Goal: Task Accomplishment & Management: Manage account settings

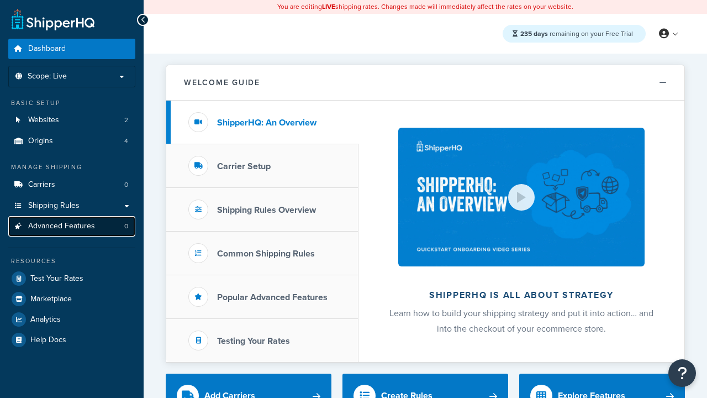
click at [72, 226] on span "Advanced Features" at bounding box center [61, 226] width 67 height 9
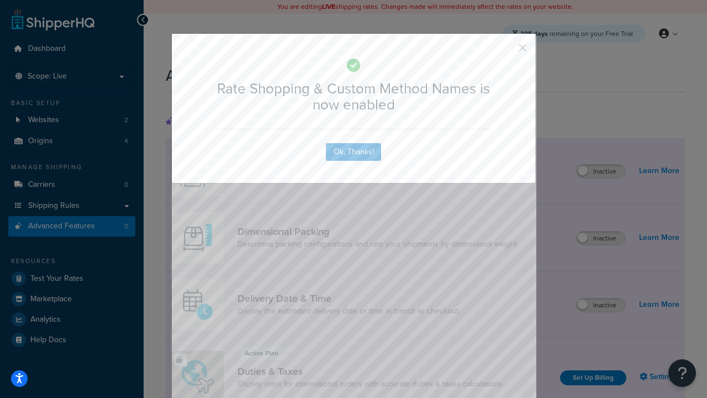
scroll to position [492, 0]
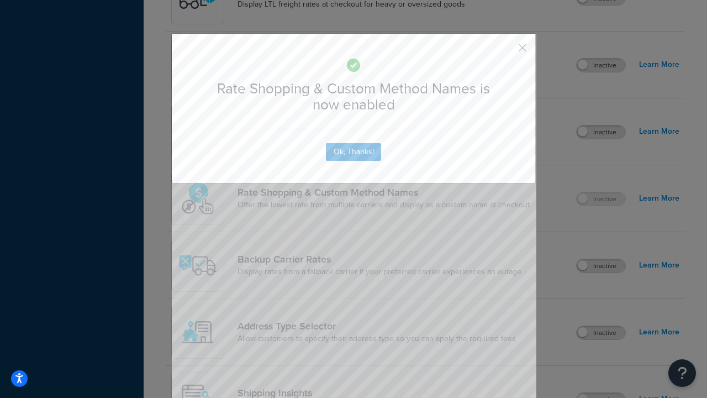
click at [506, 51] on button "button" at bounding box center [506, 51] width 3 height 3
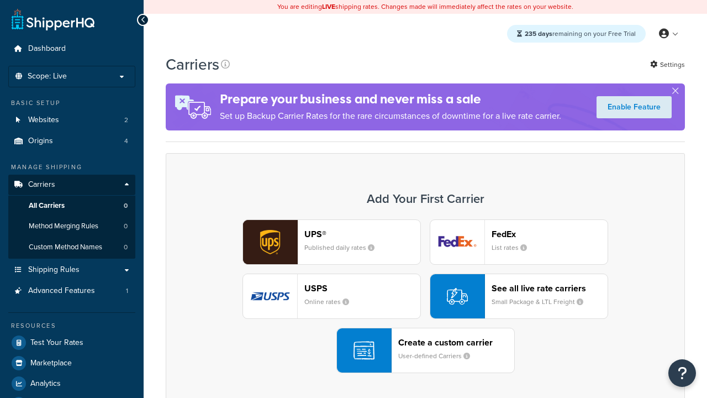
click at [425, 296] on div "UPS® Published daily rates FedEx List rates USPS Online rates See all live rate…" at bounding box center [425, 296] width 496 height 154
click at [519, 296] on div "See all live rate carriers Small Package & LTL Freight" at bounding box center [550, 296] width 116 height 27
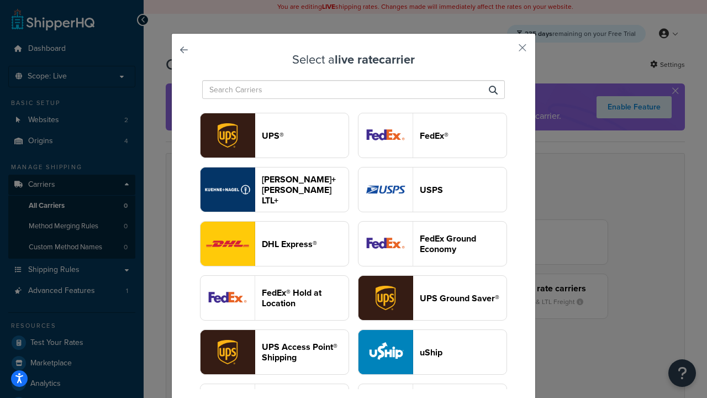
click at [433, 189] on header "USPS" at bounding box center [463, 189] width 87 height 10
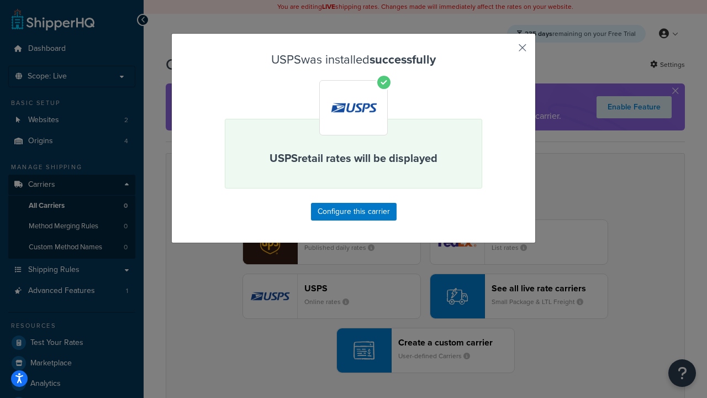
click at [506, 51] on button "button" at bounding box center [506, 51] width 3 height 3
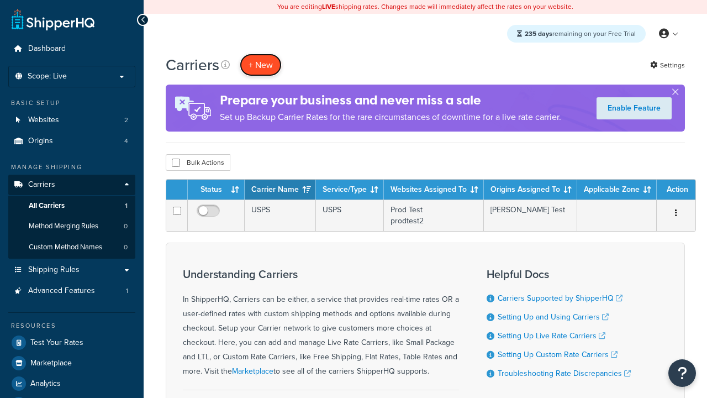
click at [261, 65] on button "+ New" at bounding box center [261, 65] width 42 height 23
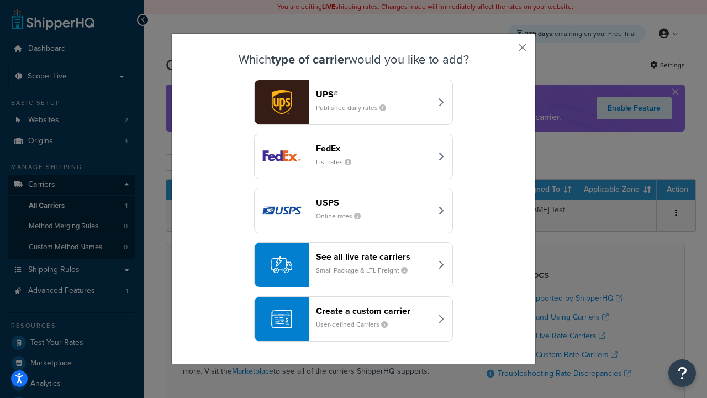
click at [354, 265] on div "See all live rate carriers Small Package & LTL Freight" at bounding box center [373, 264] width 115 height 27
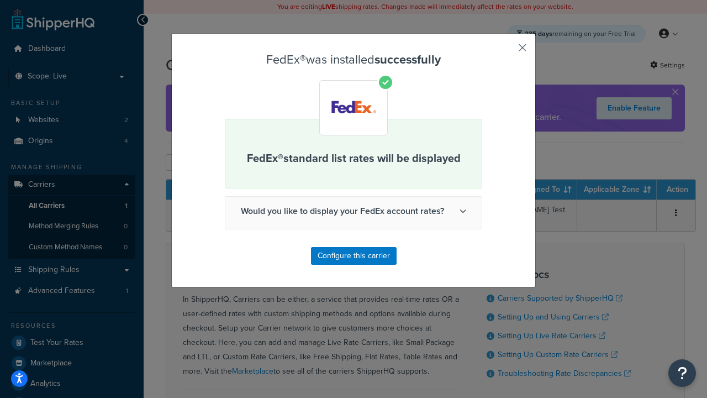
click at [506, 51] on button "button" at bounding box center [506, 51] width 3 height 3
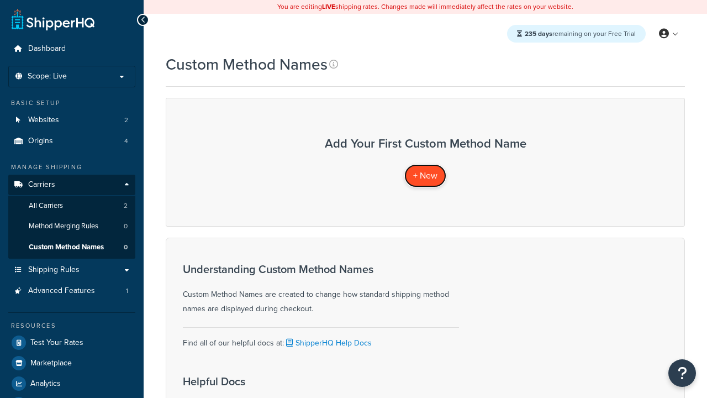
click at [425, 175] on span "+ New" at bounding box center [425, 175] width 24 height 13
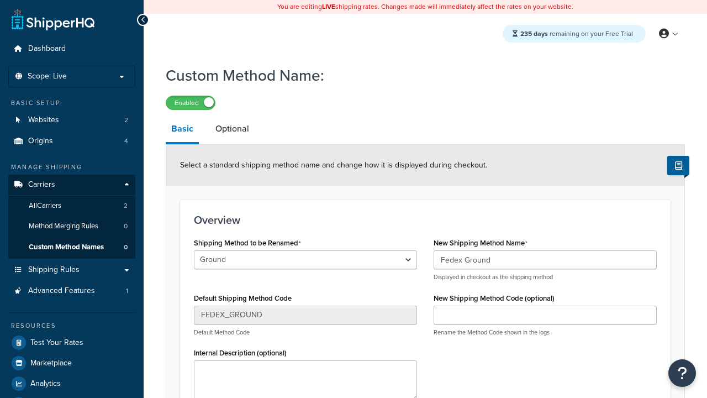
type input "Fedex Ground"
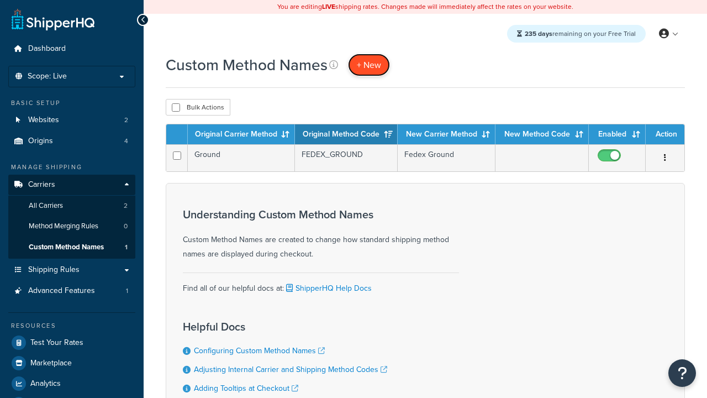
click at [369, 65] on span "+ New" at bounding box center [369, 65] width 24 height 13
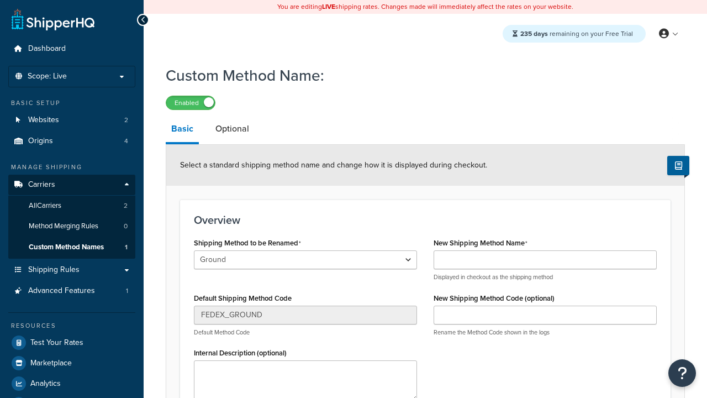
select select "706466"
type input "Priority Mail"
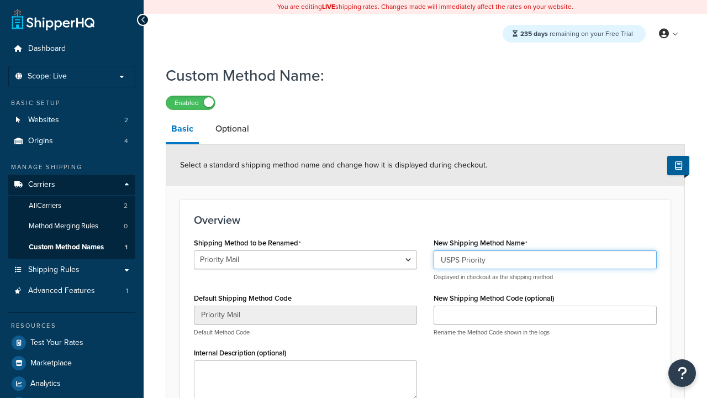
type input "USPS Priority"
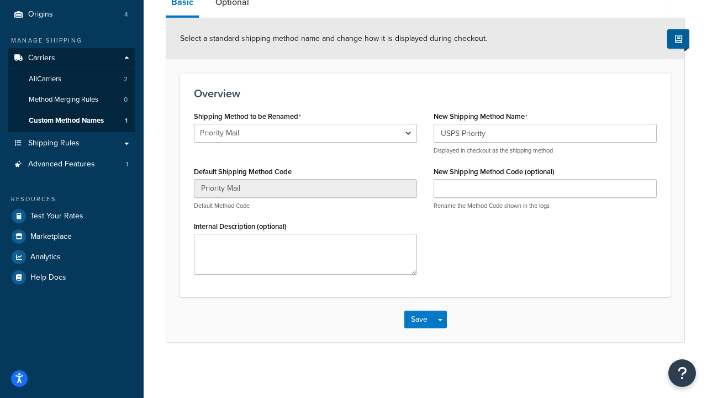
scroll to position [128, 0]
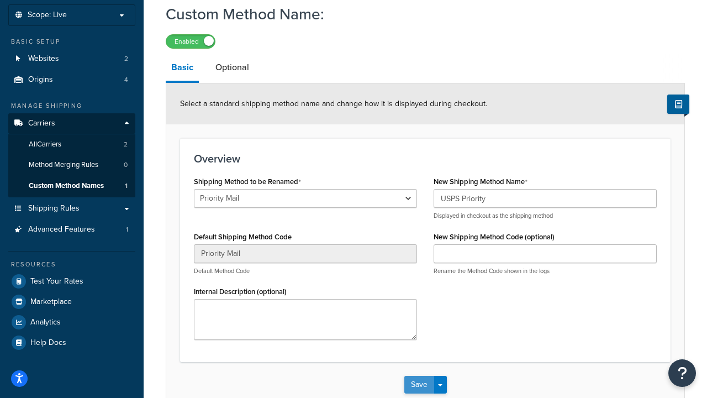
click at [419, 376] on button "Save" at bounding box center [419, 385] width 30 height 18
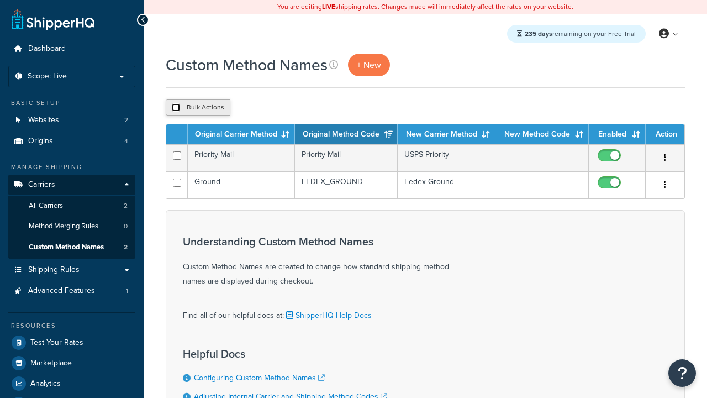
click at [176, 108] on input "checkbox" at bounding box center [176, 107] width 8 height 8
checkbox input "true"
click at [254, 108] on button "Duplicate" at bounding box center [253, 107] width 46 height 17
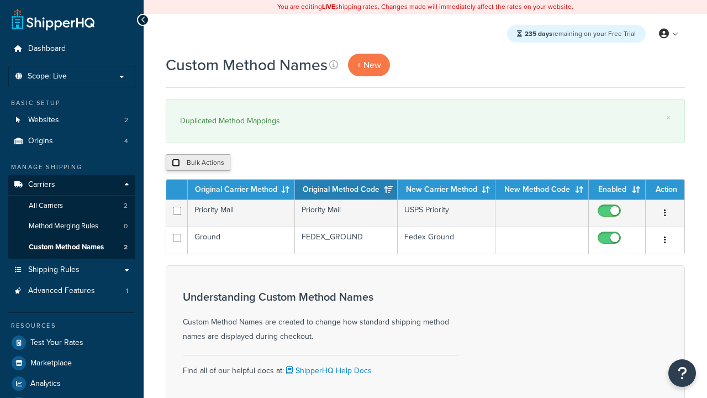
click at [176, 163] on input "checkbox" at bounding box center [176, 163] width 8 height 8
checkbox input "true"
click at [0, 0] on button "Delete" at bounding box center [0, 0] width 0 height 0
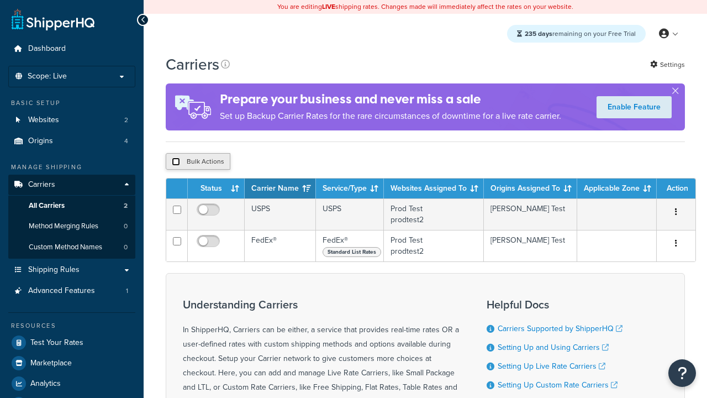
click at [176, 163] on input "checkbox" at bounding box center [176, 161] width 8 height 8
checkbox input "true"
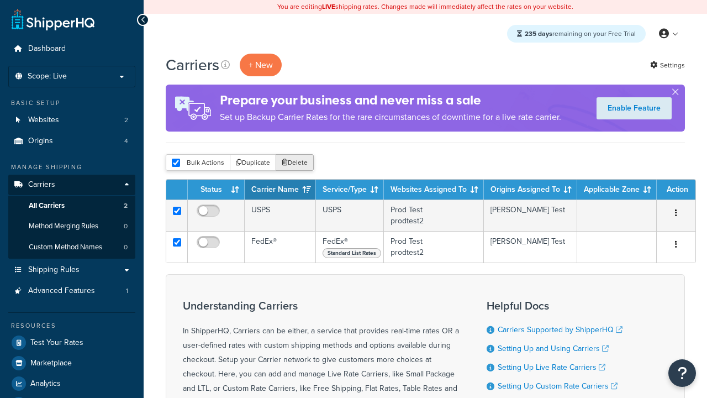
click at [297, 163] on button "Delete" at bounding box center [295, 162] width 38 height 17
